Goal: Transaction & Acquisition: Purchase product/service

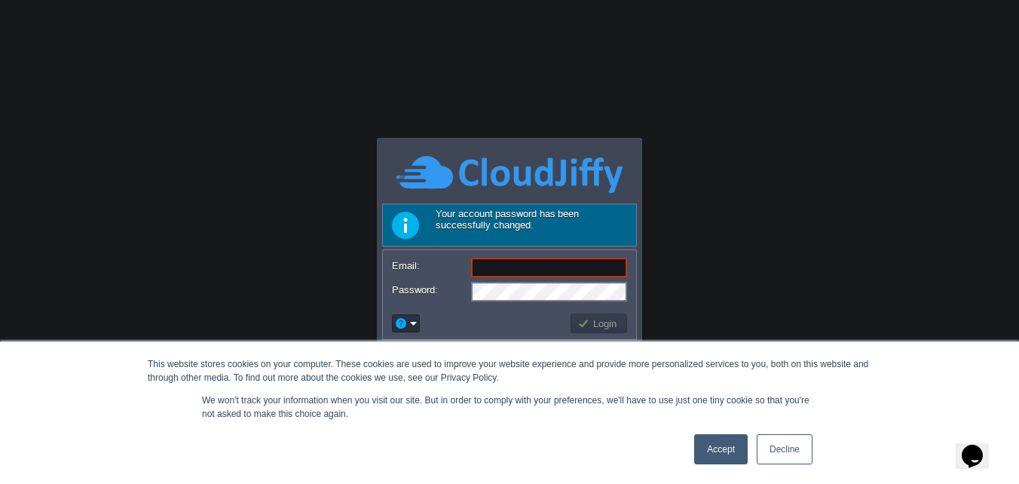
click at [717, 455] on link "Accept" at bounding box center [720, 449] width 53 height 30
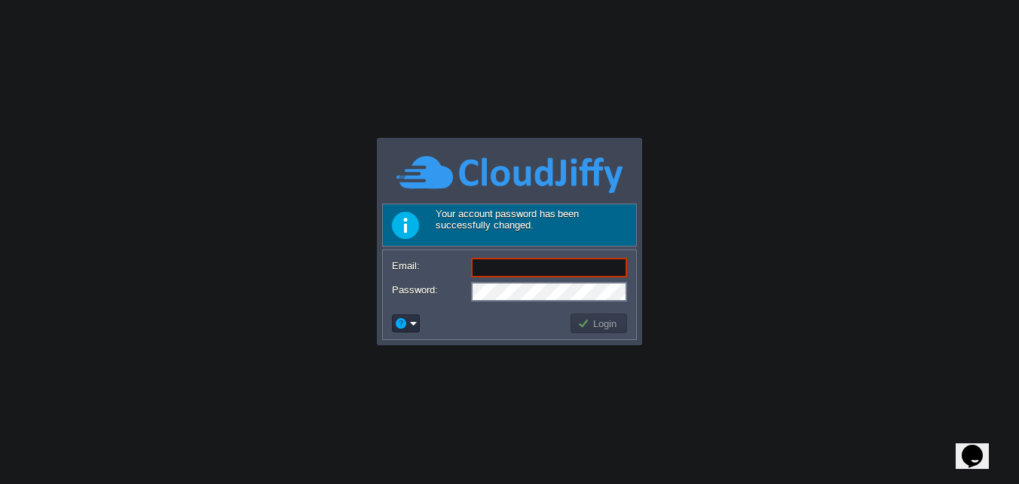
click at [519, 266] on input "Email:" at bounding box center [549, 268] width 156 height 20
type input "[EMAIL_ADDRESS][DOMAIN_NAME]"
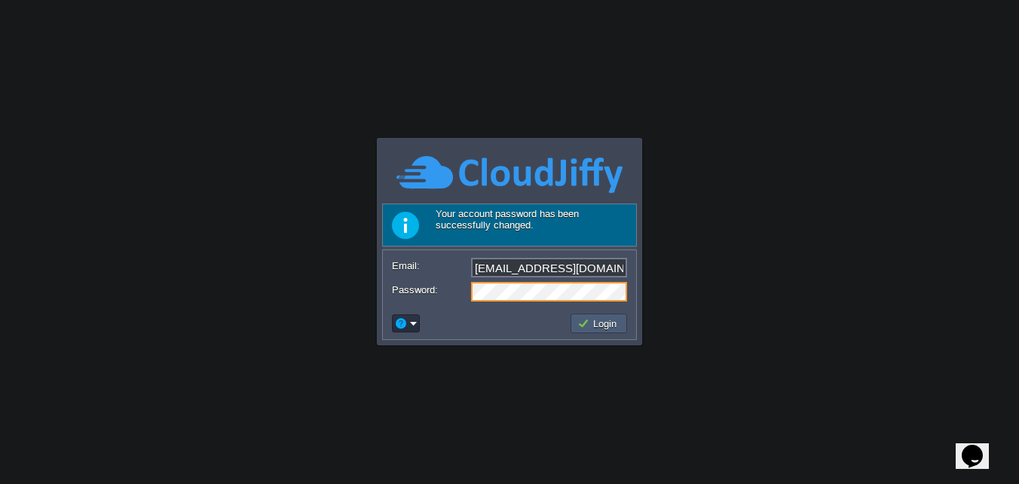
click at [603, 318] on button "Login" at bounding box center [599, 323] width 44 height 14
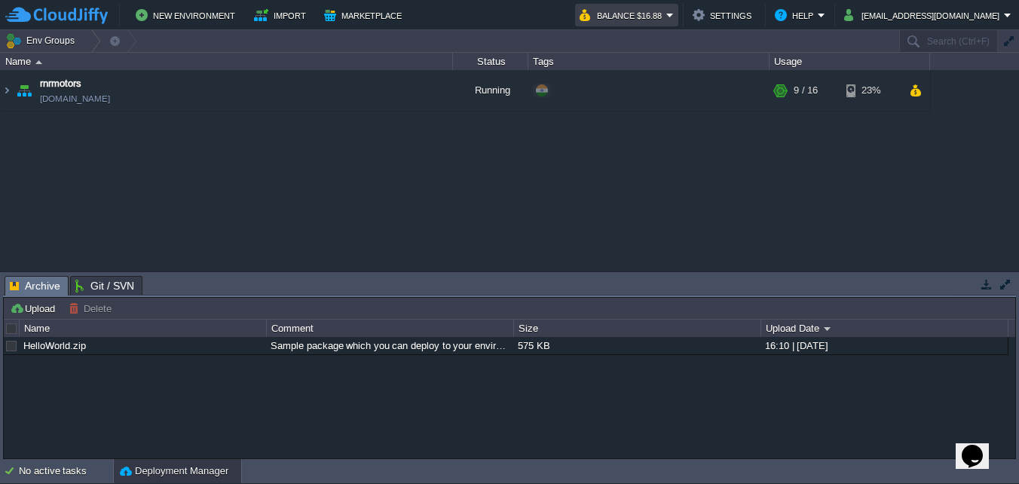
click at [674, 18] on em "Balance $16.88" at bounding box center [626, 15] width 94 height 18
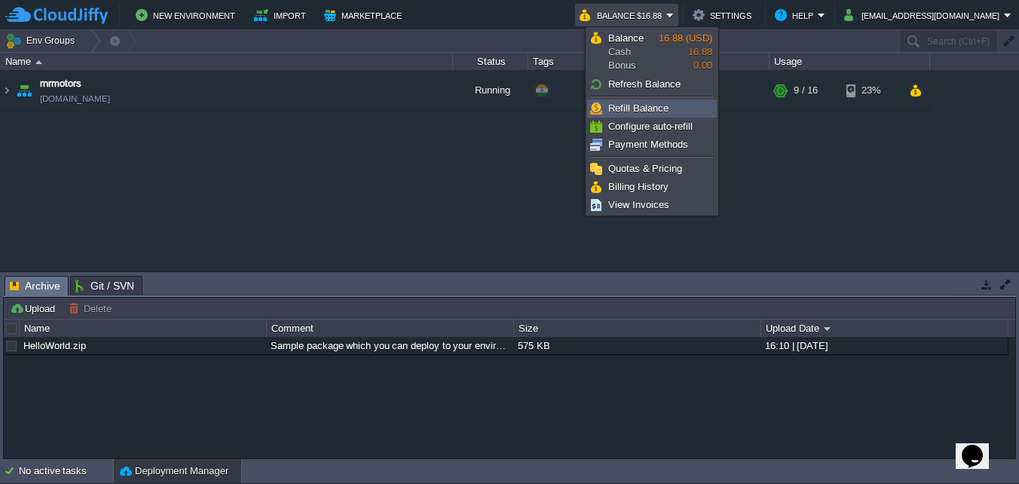
click at [653, 107] on span "Refill Balance" at bounding box center [638, 107] width 60 height 11
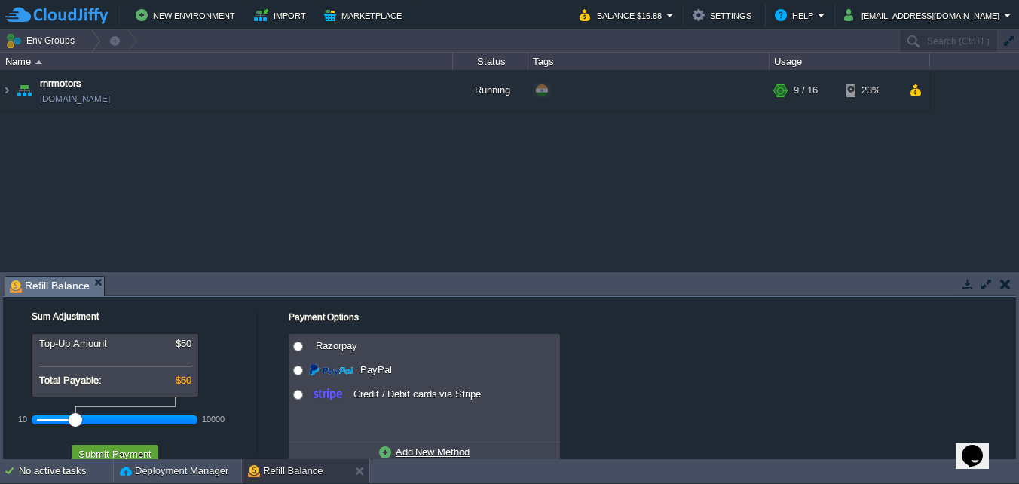
scroll to position [35, 0]
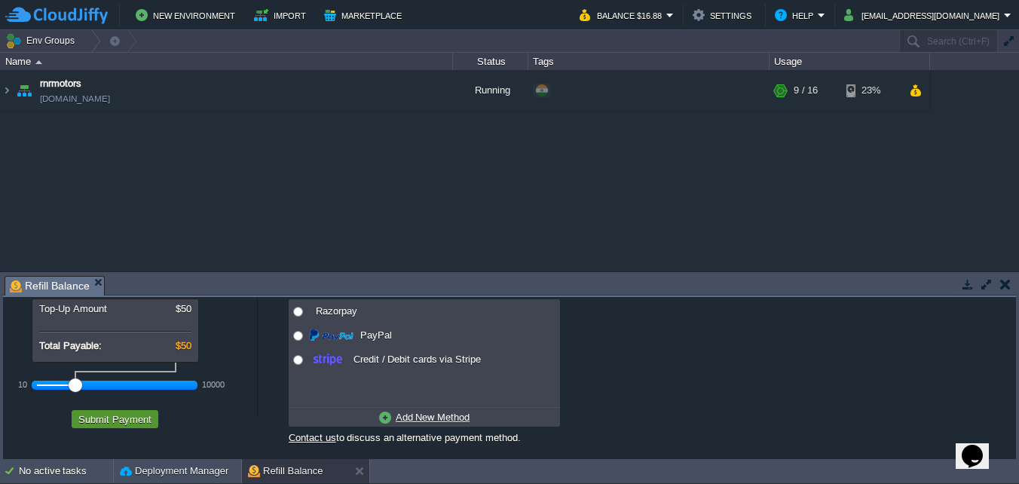
click at [117, 416] on button "Submit Payment" at bounding box center [115, 419] width 82 height 14
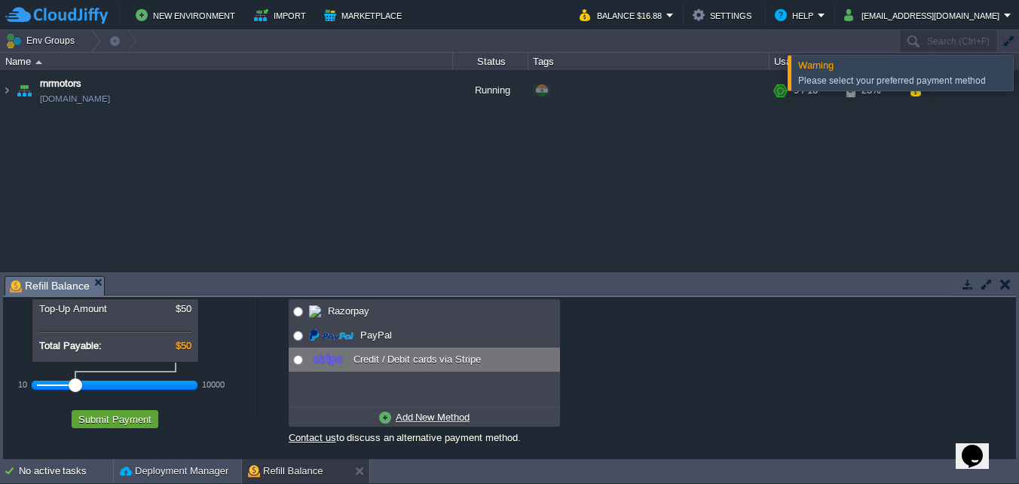
radio input "true"
click at [300, 362] on input "radio" at bounding box center [298, 360] width 10 height 10
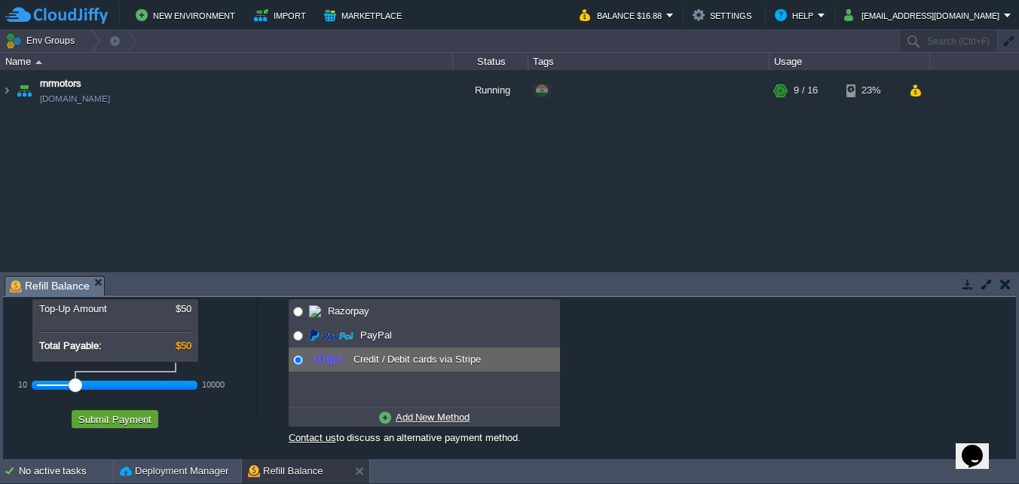
click at [420, 419] on u "Add New Method" at bounding box center [433, 416] width 74 height 11
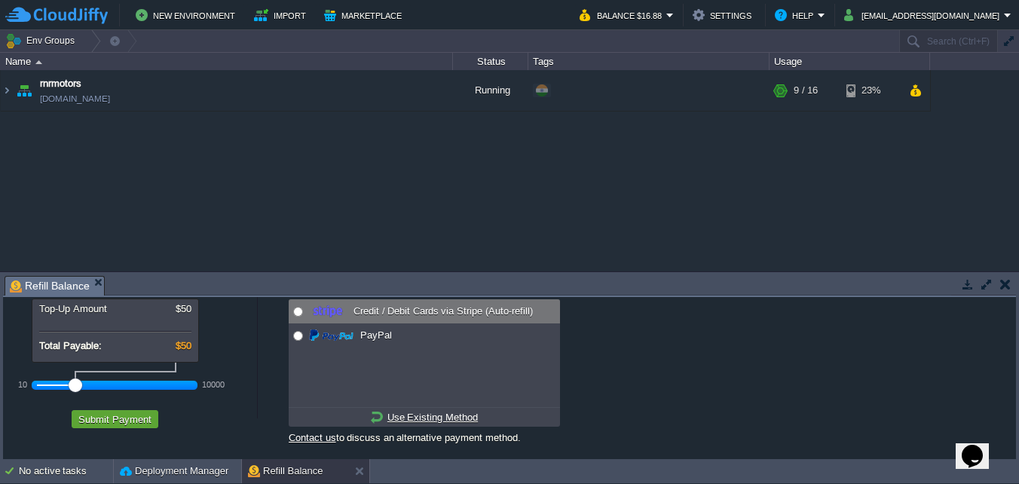
radio input "true"
click at [295, 311] on input "radio" at bounding box center [298, 312] width 10 height 10
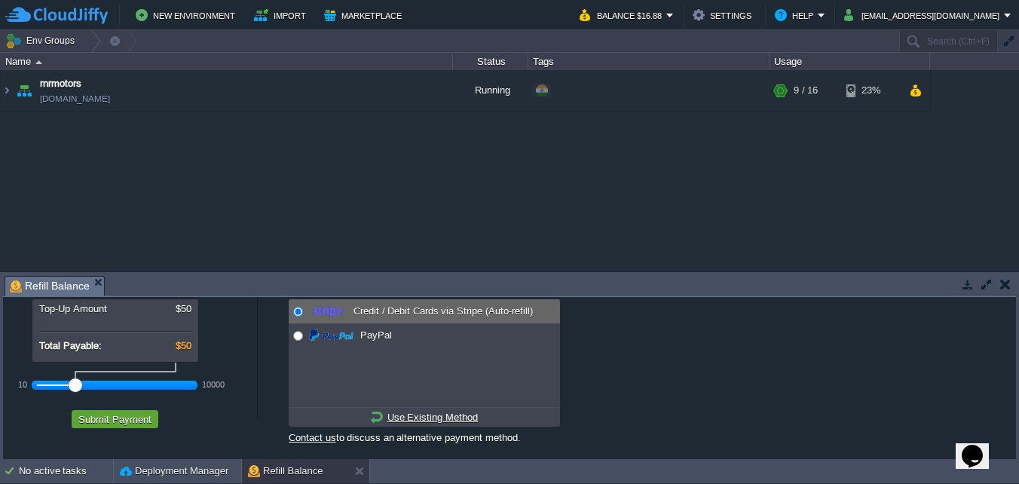
click at [444, 310] on span "Credit / Debit Cards via Stripe (Auto-refill)" at bounding box center [441, 310] width 183 height 11
click at [126, 413] on button "Submit Payment" at bounding box center [115, 419] width 82 height 14
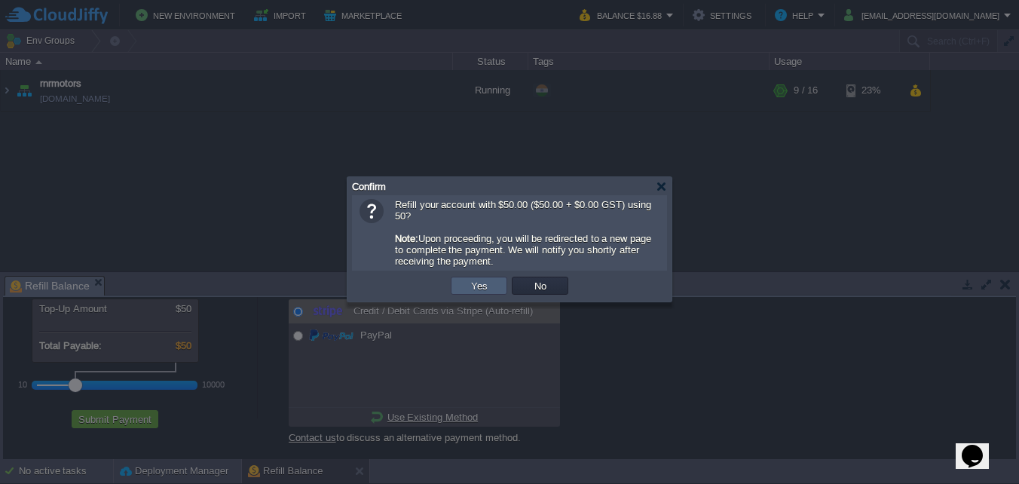
click at [492, 288] on td "Yes" at bounding box center [479, 286] width 57 height 18
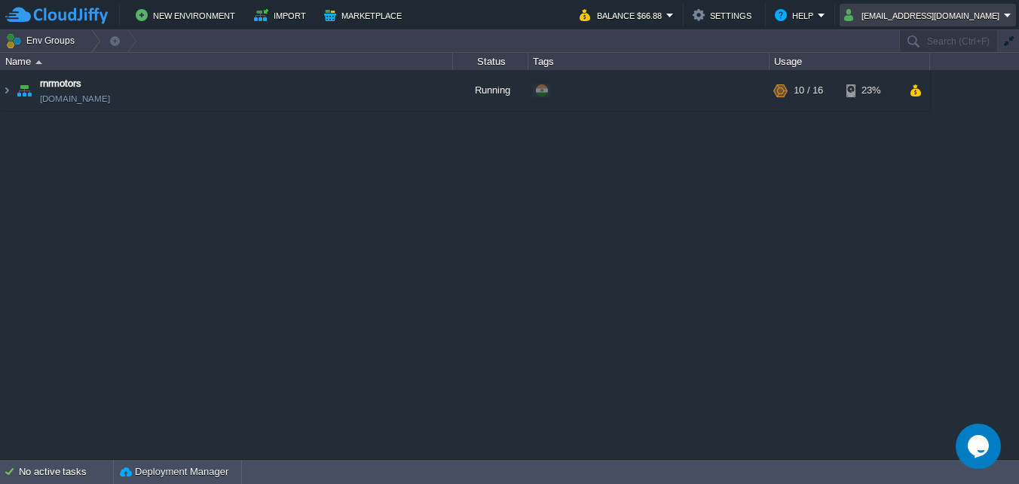
click at [1004, 19] on em "[EMAIL_ADDRESS][DOMAIN_NAME]" at bounding box center [927, 15] width 167 height 18
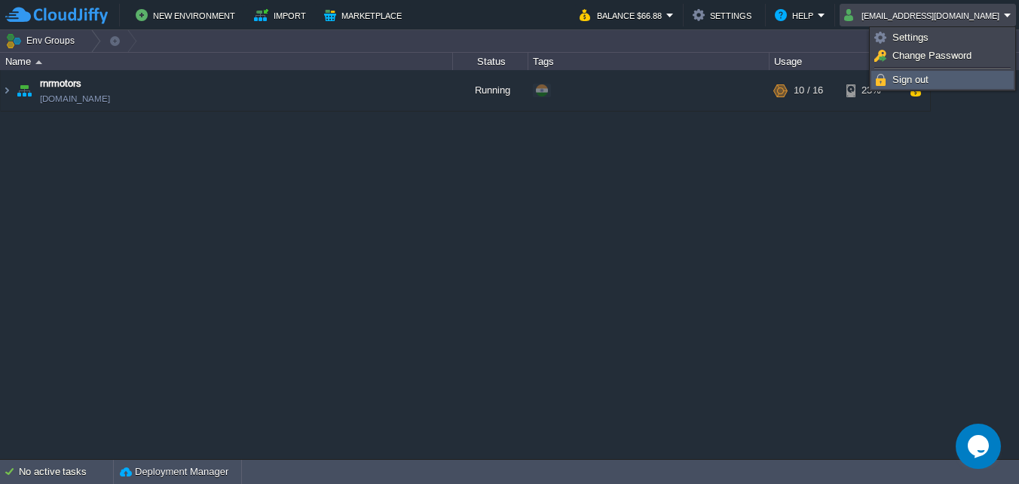
click at [931, 75] on link "Sign out" at bounding box center [942, 80] width 141 height 17
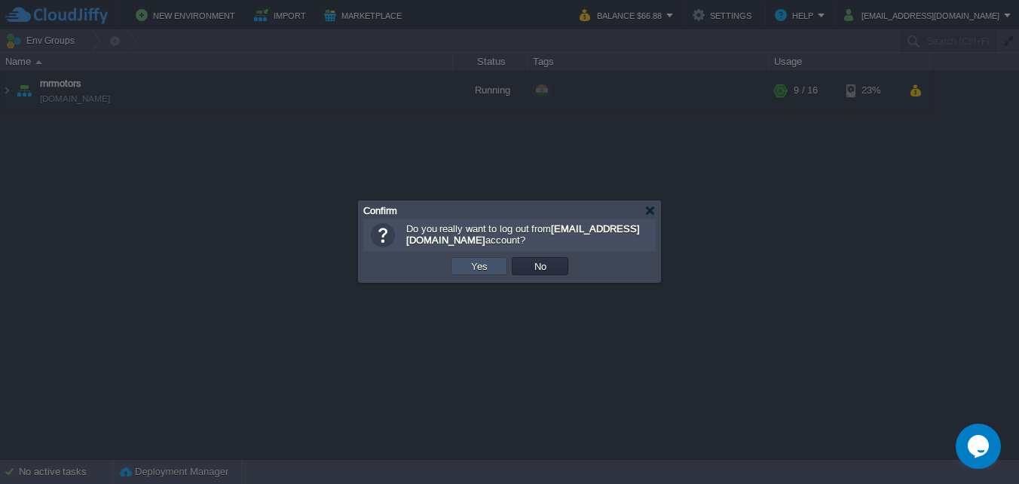
click at [471, 271] on button "Yes" at bounding box center [479, 266] width 26 height 14
